Goal: Task Accomplishment & Management: Complete application form

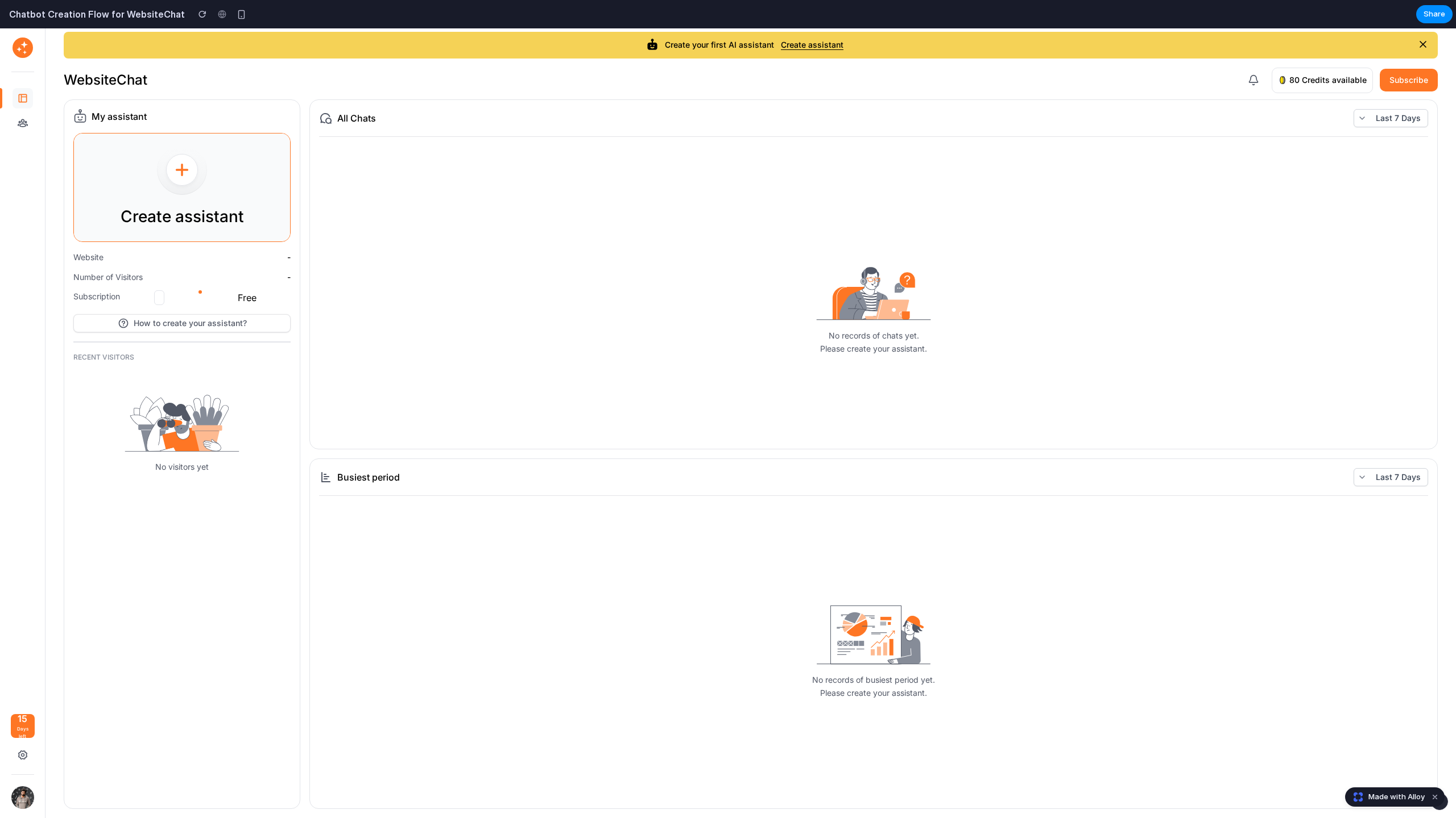
click at [238, 203] on div "Create assistant" at bounding box center [182, 188] width 217 height 108
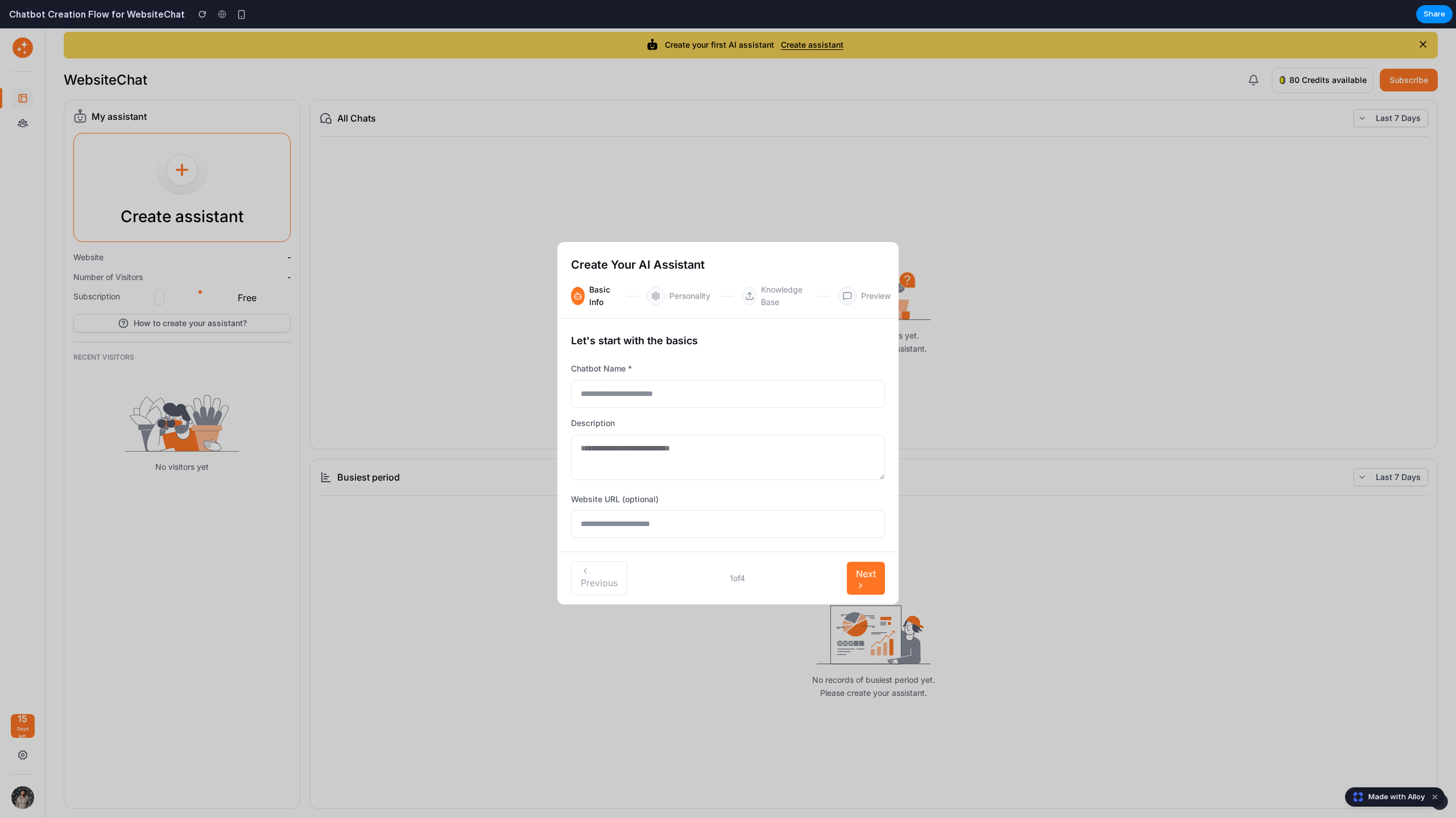
click at [666, 303] on div "Personality" at bounding box center [690, 296] width 87 height 18
click at [666, 393] on input "text" at bounding box center [728, 394] width 314 height 28
type input "****"
click at [671, 455] on textarea at bounding box center [728, 458] width 314 height 46
type textarea "****"
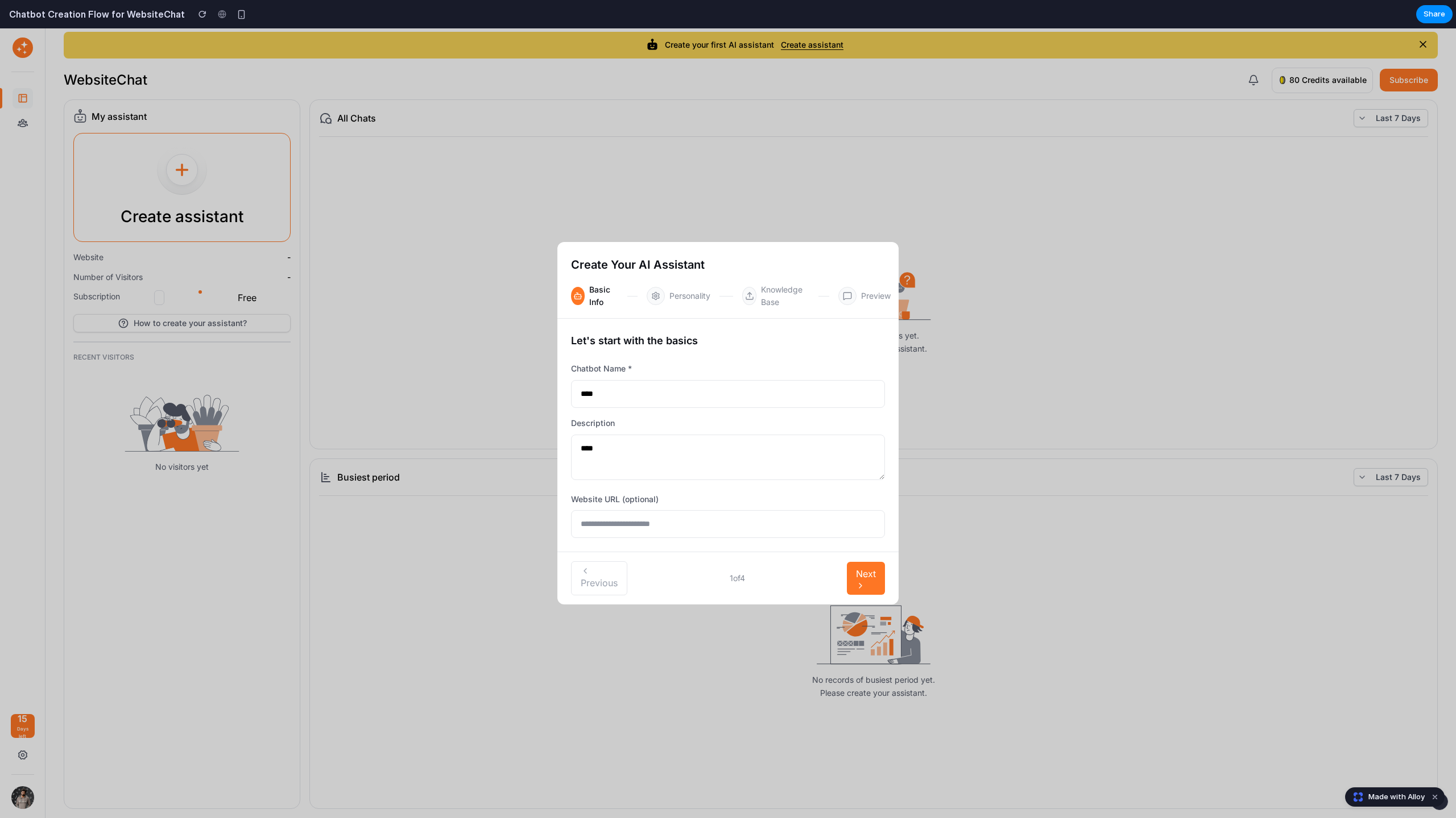
click at [859, 578] on span "Next" at bounding box center [865, 574] width 20 height 11
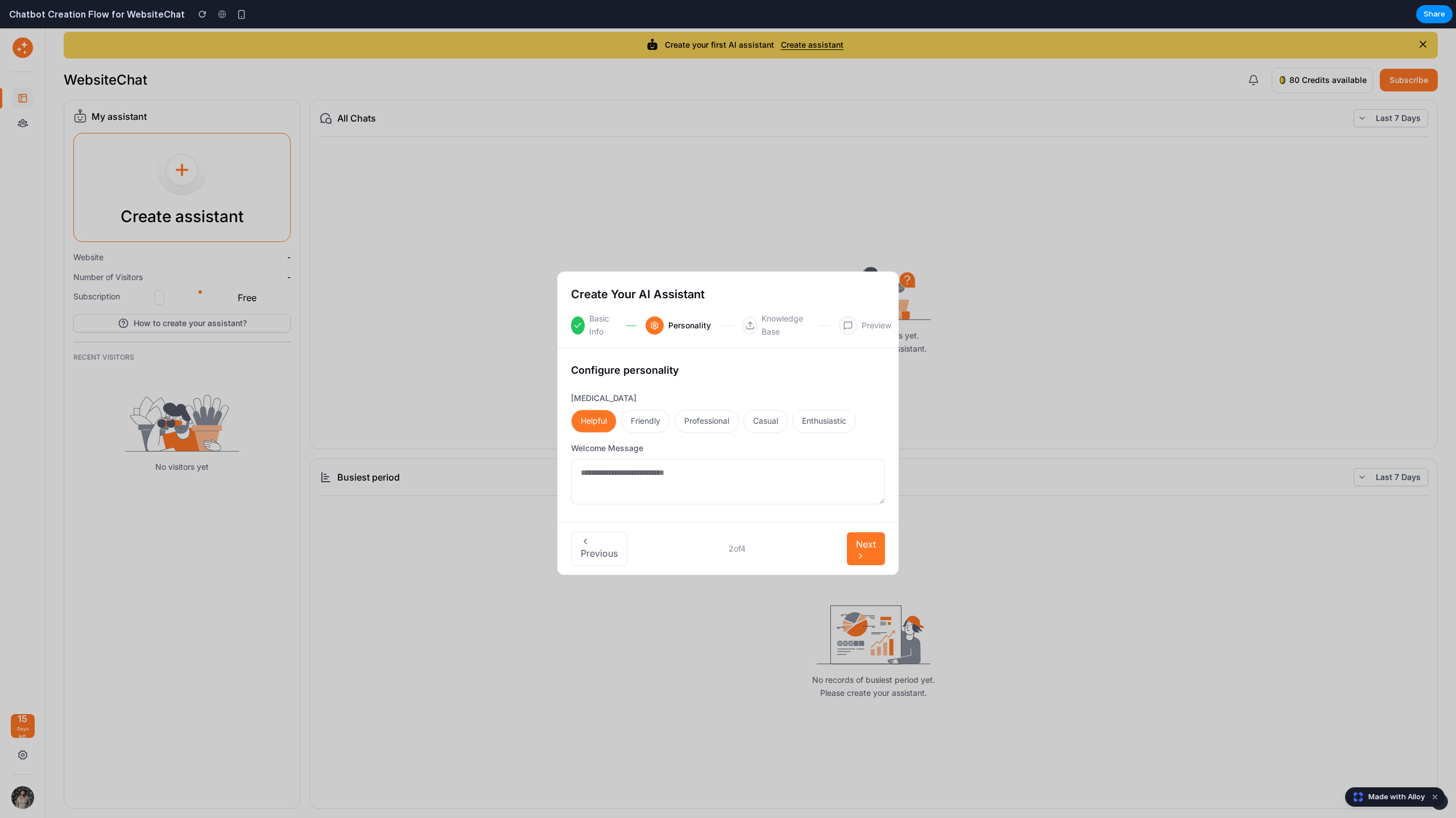
click at [665, 421] on button "friendly" at bounding box center [645, 421] width 49 height 23
click at [690, 481] on textarea at bounding box center [728, 482] width 314 height 46
type textarea "*****"
click at [873, 543] on span "Next" at bounding box center [865, 544] width 20 height 11
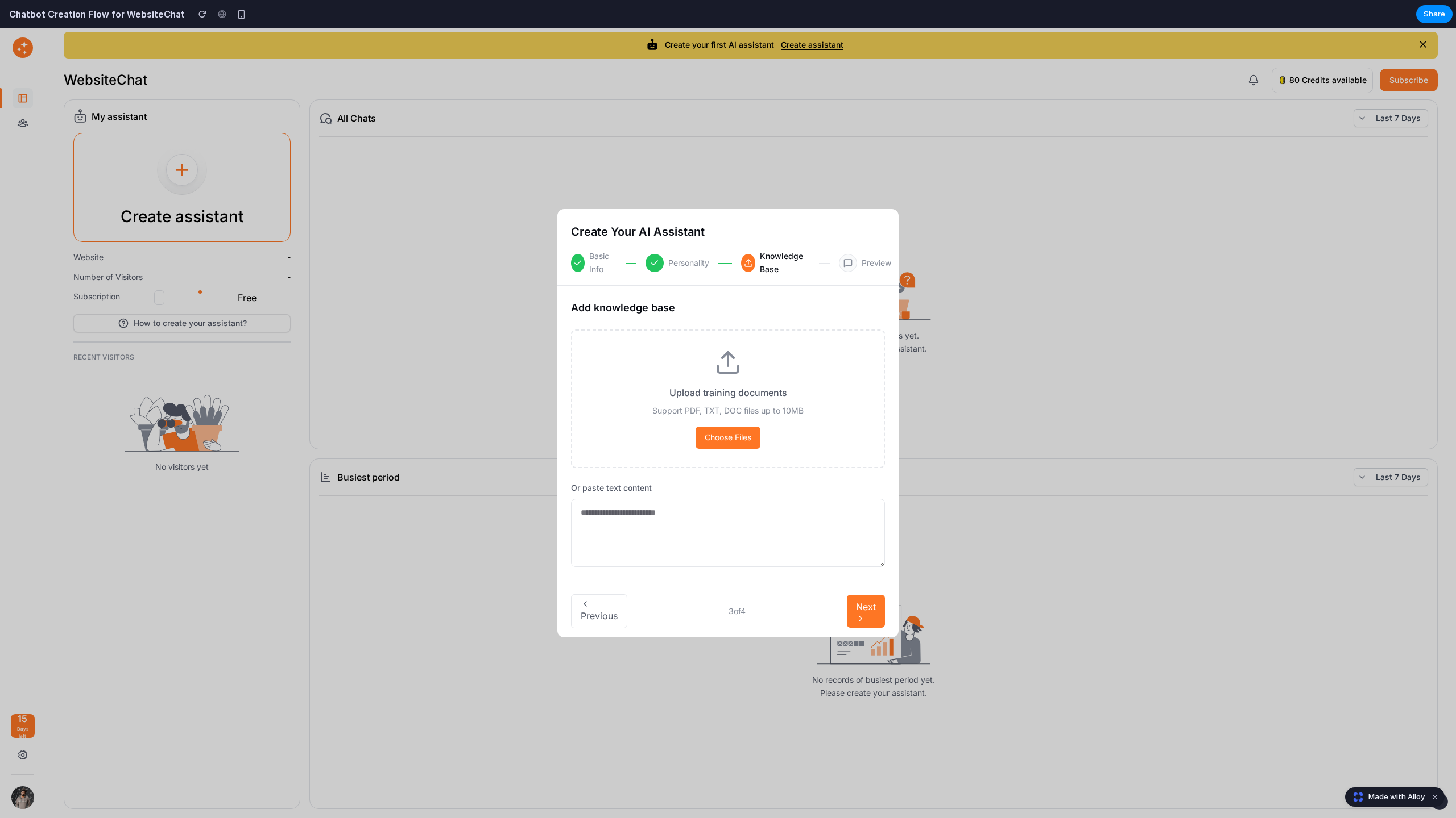
click at [852, 625] on button "Next" at bounding box center [865, 612] width 38 height 33
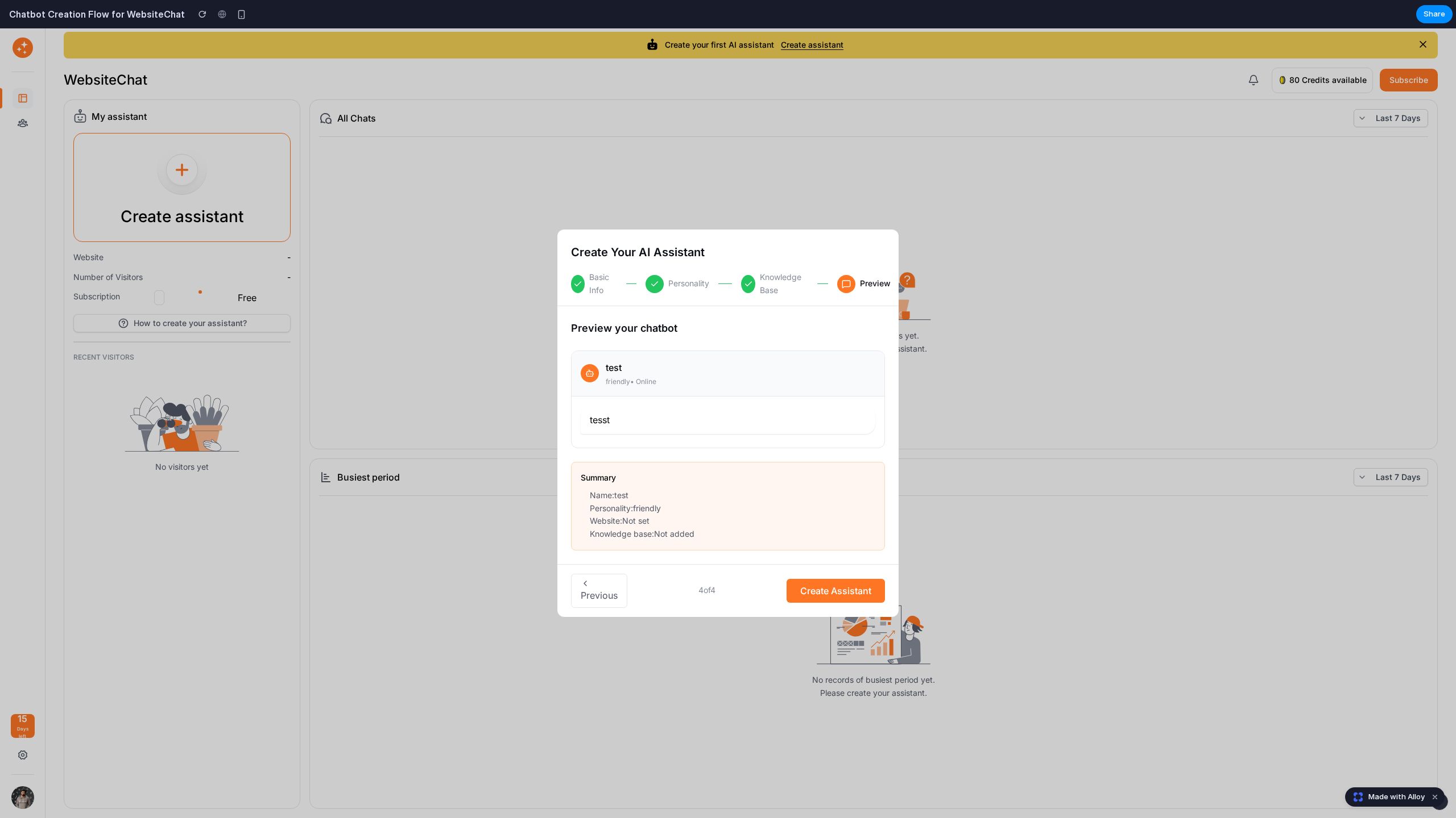
click at [850, 593] on span "Create Assistant" at bounding box center [835, 591] width 71 height 11
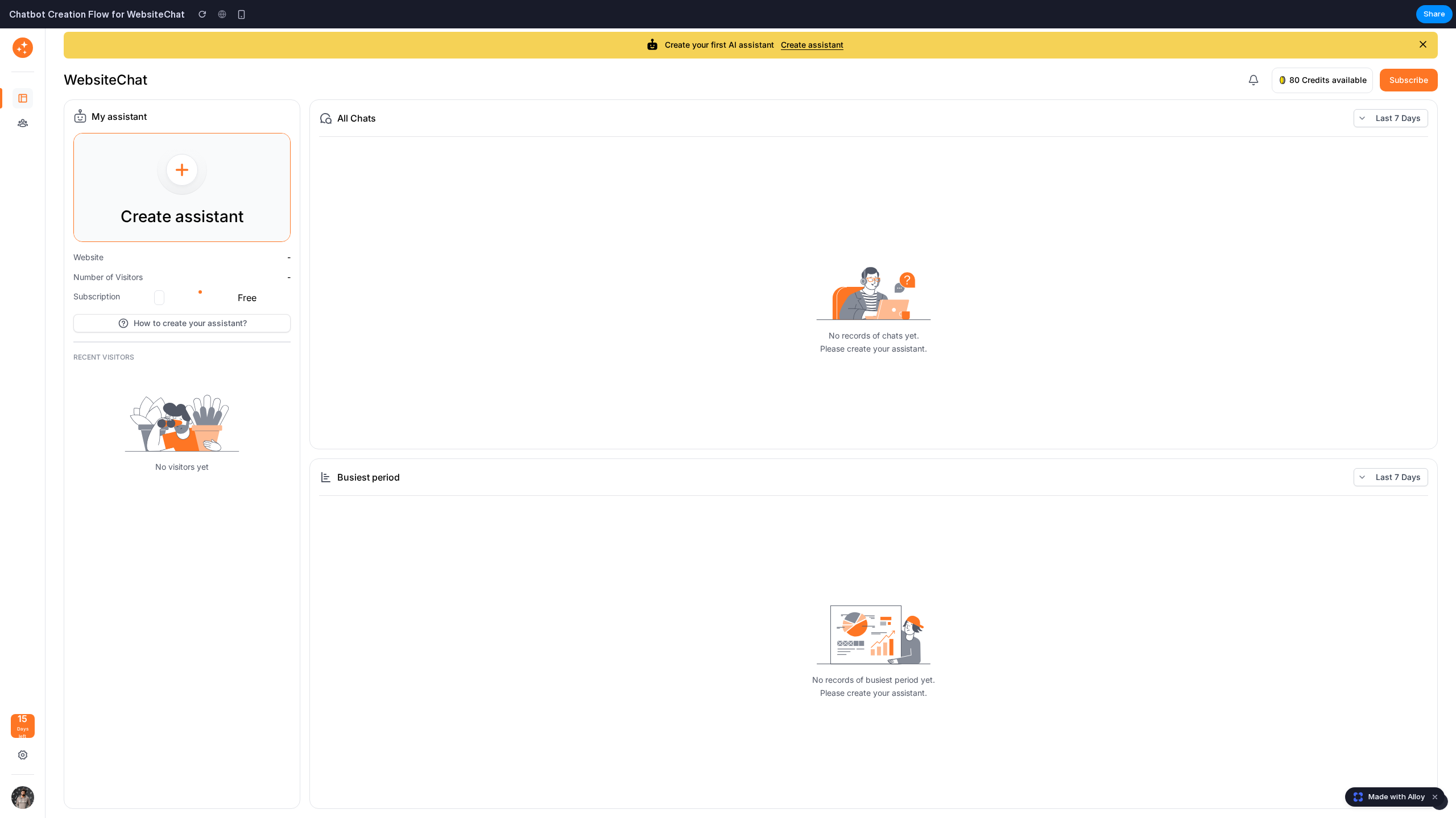
click at [212, 205] on p "Create assistant" at bounding box center [183, 217] width 124 height 26
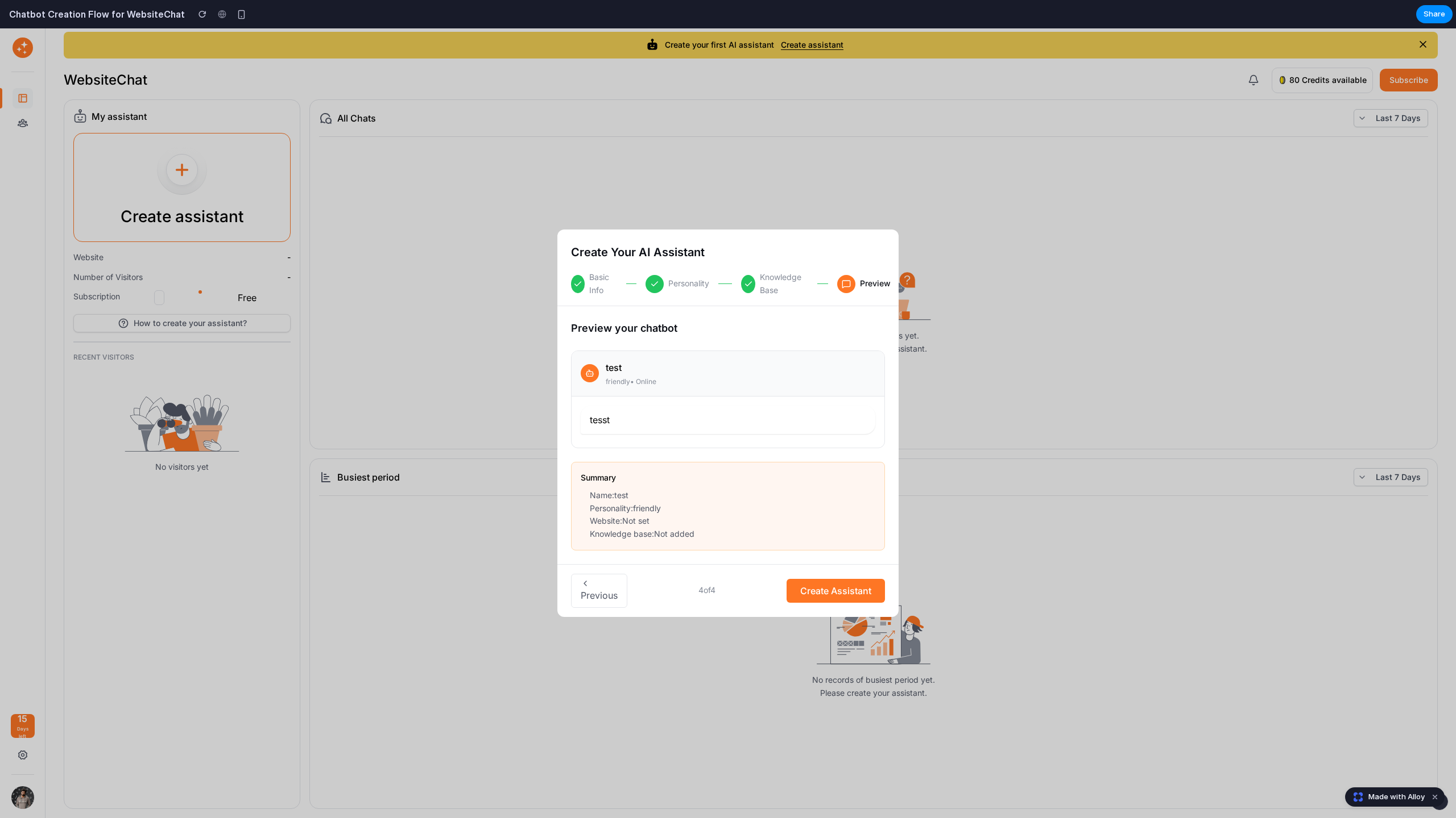
click at [585, 611] on div "Previous 4 of 4 Create Assistant" at bounding box center [728, 591] width 341 height 53
click at [588, 602] on button "Previous" at bounding box center [599, 591] width 56 height 34
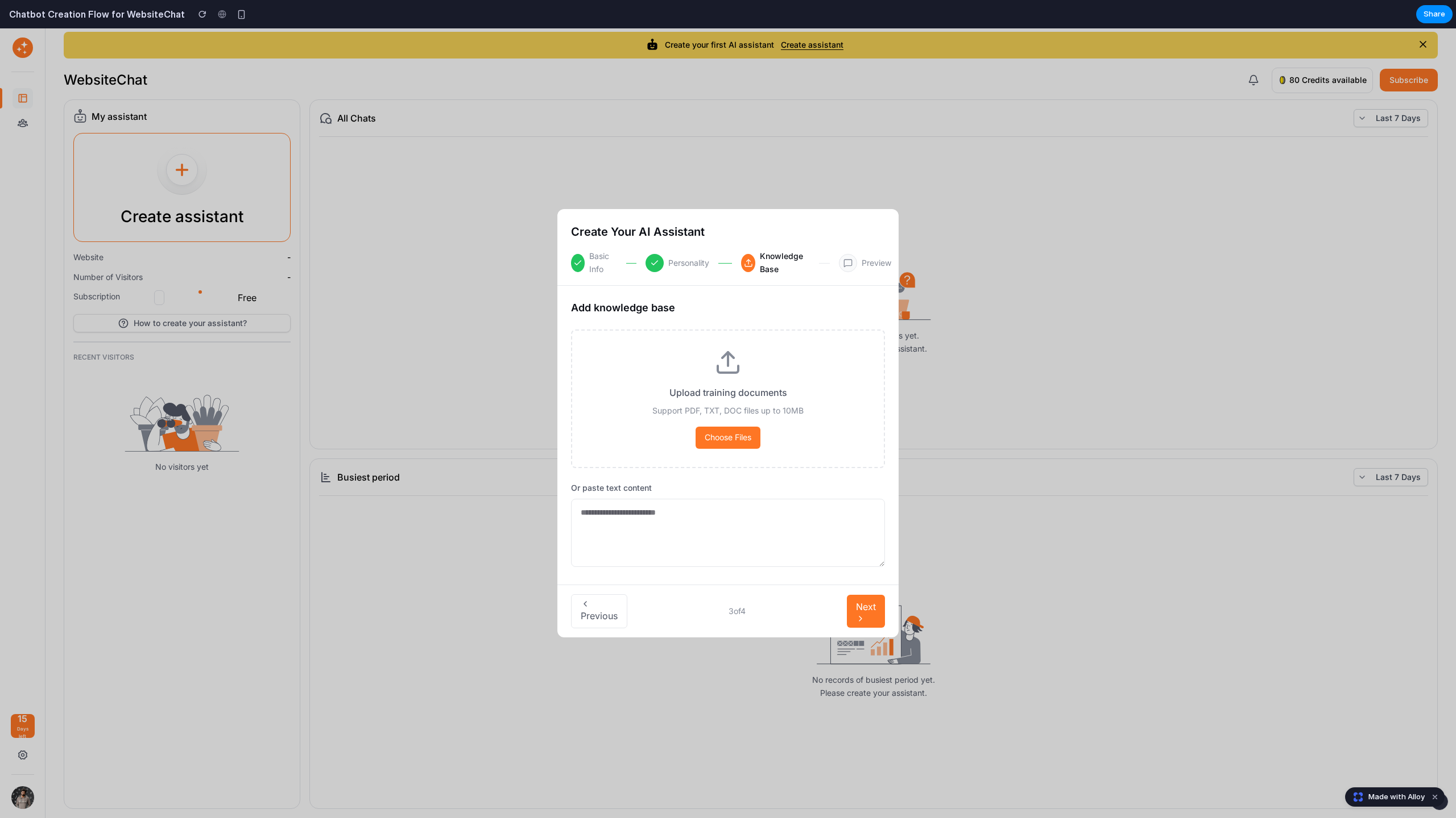
click at [588, 602] on icon "button" at bounding box center [585, 604] width 9 height 9
type textarea "*****"
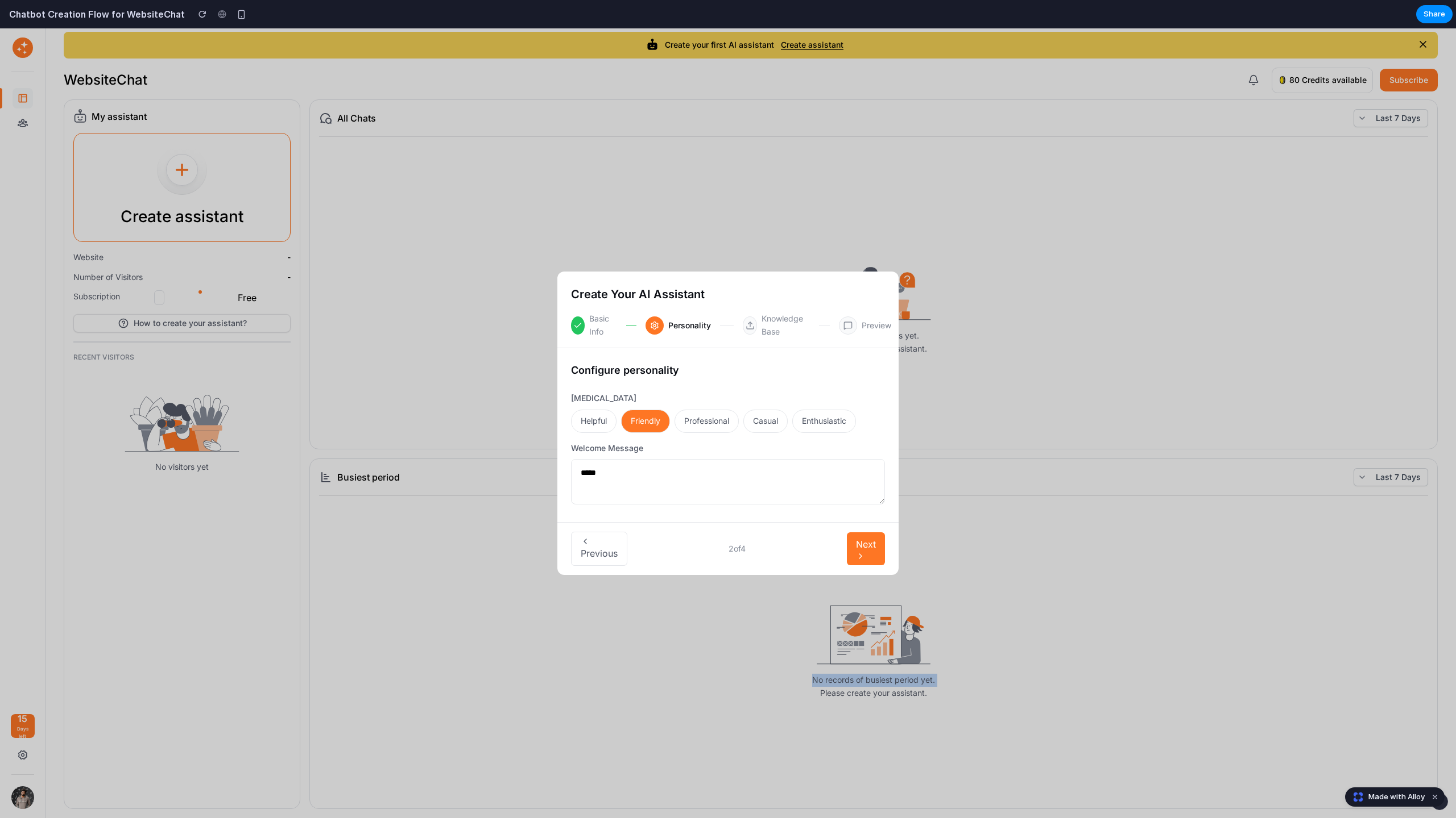
click at [588, 602] on div "No records of busiest period yet. Please create your assistant." at bounding box center [873, 652] width 1109 height 294
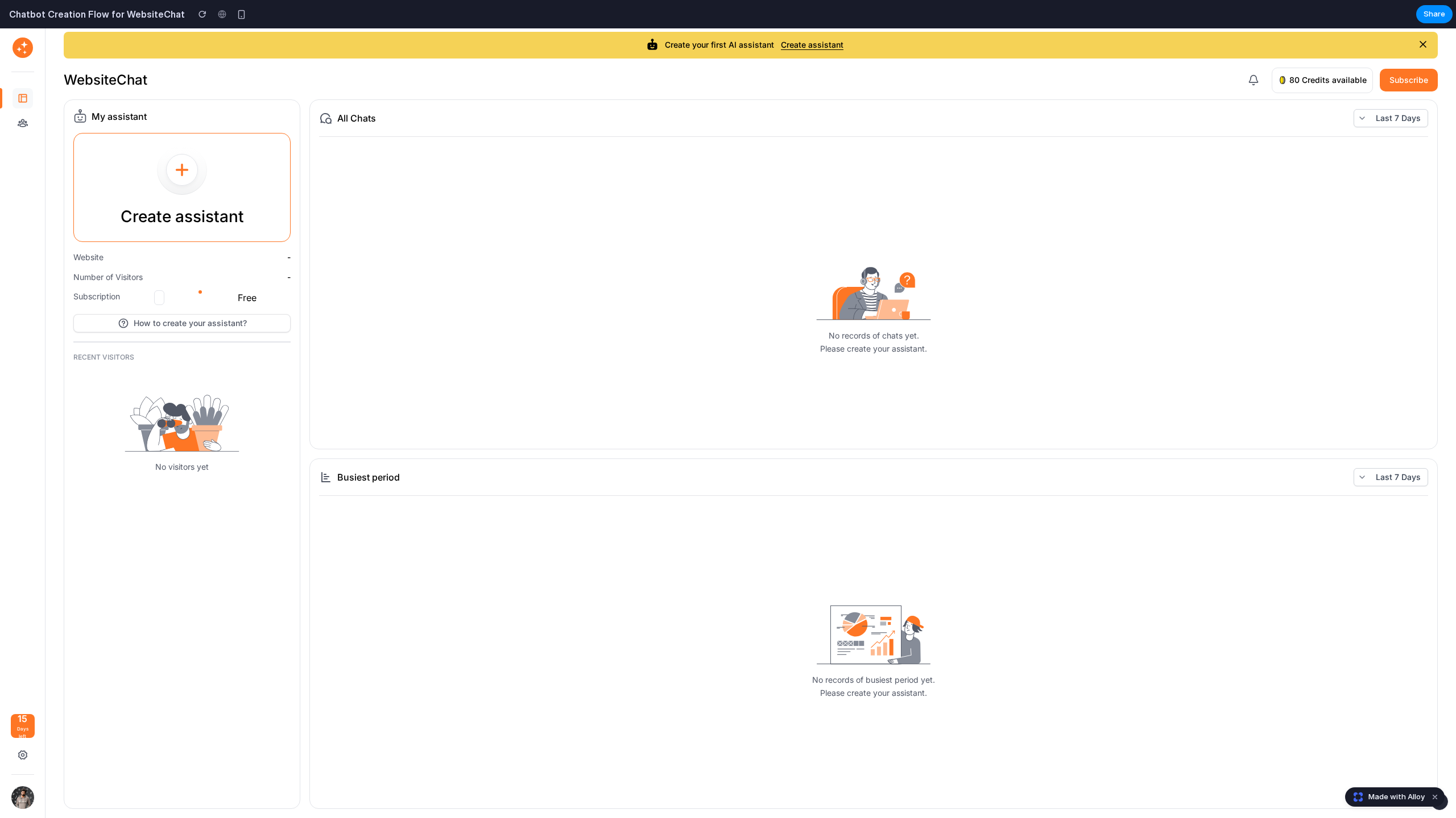
click at [588, 602] on div "No records of busiest period yet. Please create your assistant." at bounding box center [873, 652] width 1109 height 294
click at [124, 172] on div "Create assistant" at bounding box center [182, 188] width 217 height 108
click at [147, 182] on div "Create assistant" at bounding box center [182, 188] width 217 height 108
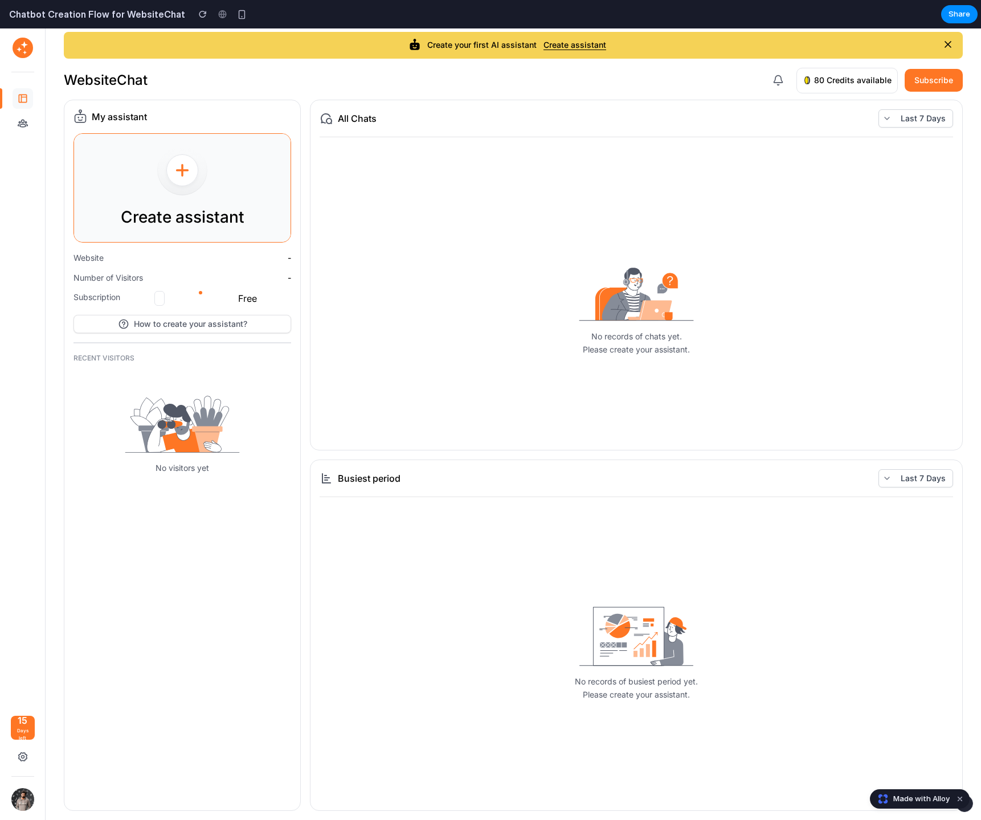
click at [251, 195] on div "Create assistant" at bounding box center [182, 188] width 217 height 108
click at [267, 202] on div "Create assistant" at bounding box center [182, 188] width 217 height 108
click at [218, 205] on p "Create assistant" at bounding box center [183, 218] width 124 height 26
